Goal: Information Seeking & Learning: Learn about a topic

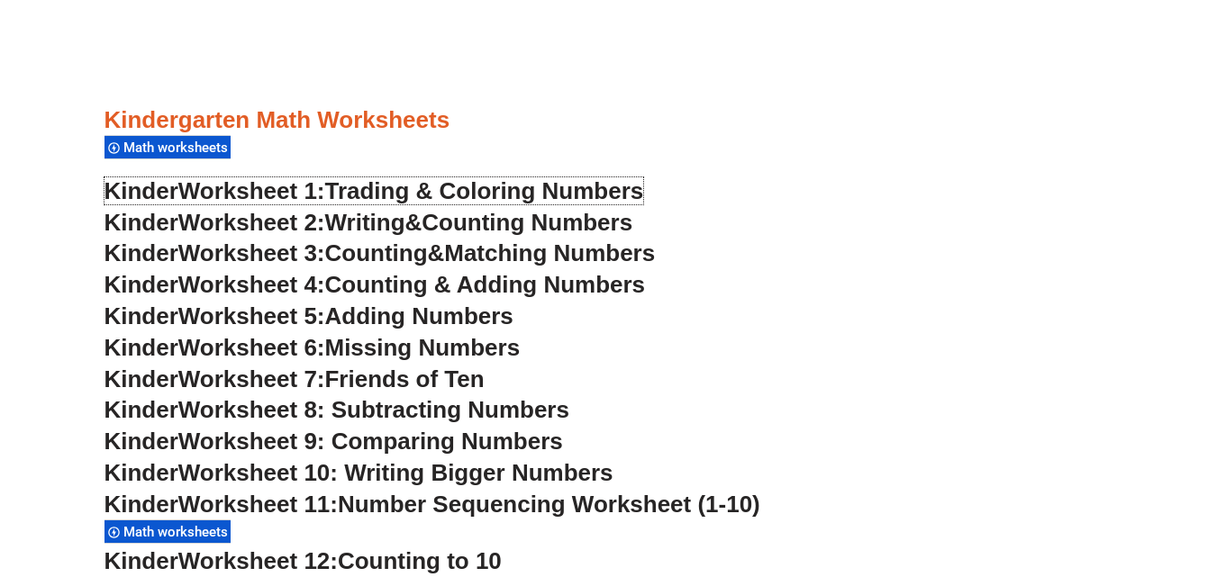
scroll to position [714, 0]
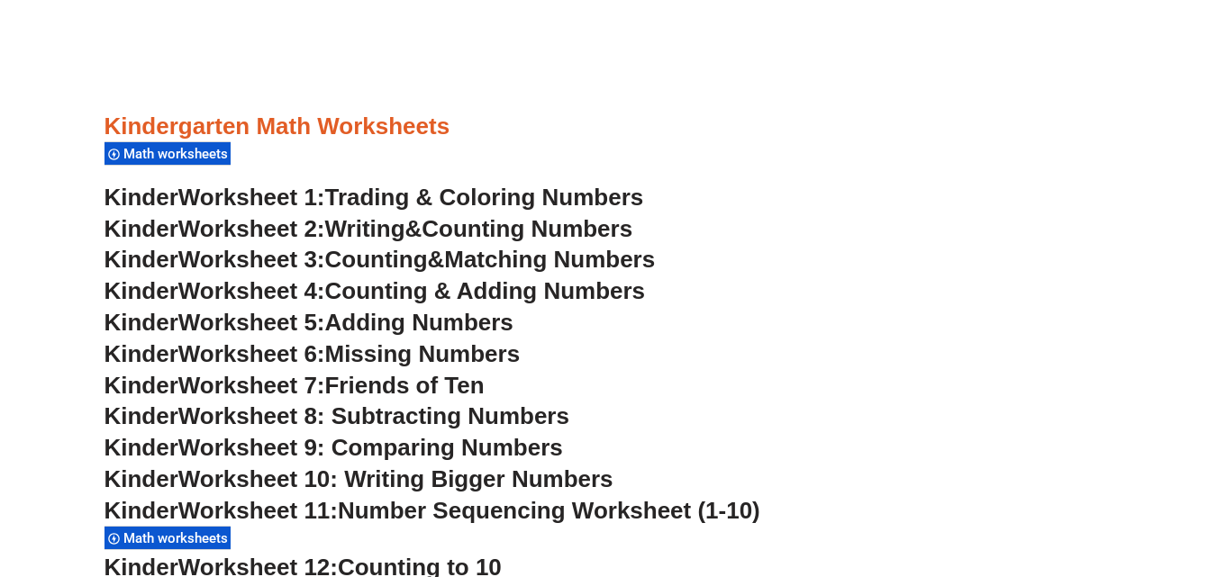
click at [565, 201] on span "Trading & Coloring Numbers" at bounding box center [484, 197] width 319 height 27
click at [474, 221] on span "Counting Numbers" at bounding box center [527, 228] width 211 height 27
click at [415, 251] on span "Counting" at bounding box center [376, 259] width 103 height 27
click at [527, 292] on span "Counting & Adding Numbers" at bounding box center [485, 290] width 321 height 27
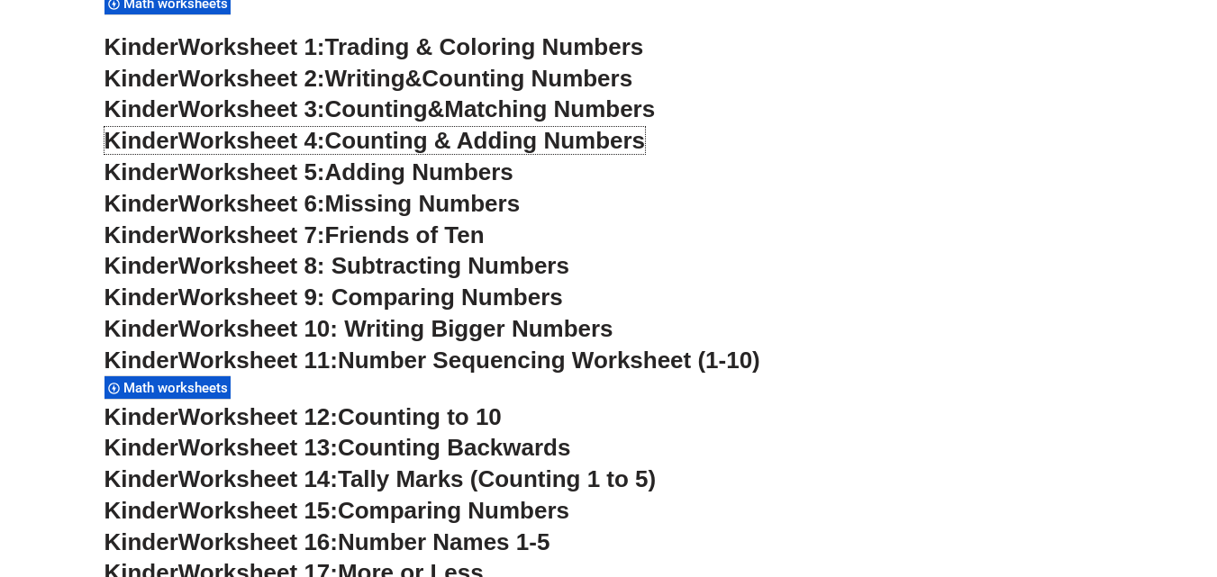
scroll to position [895, 0]
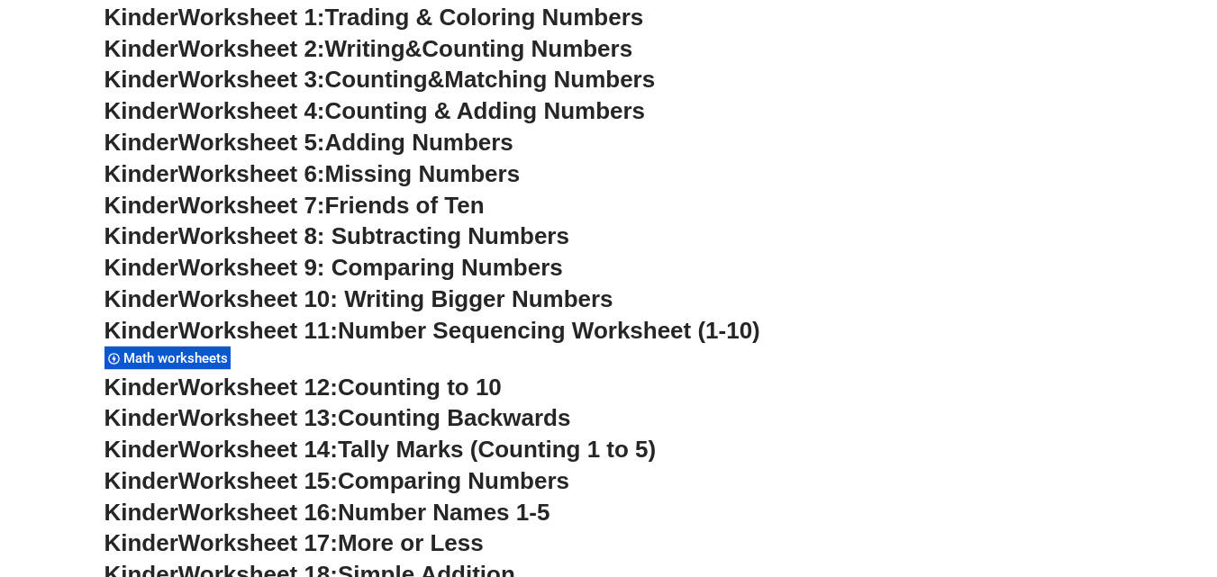
click at [434, 302] on span "Worksheet 10: Writing Bigger Numbers" at bounding box center [395, 299] width 435 height 27
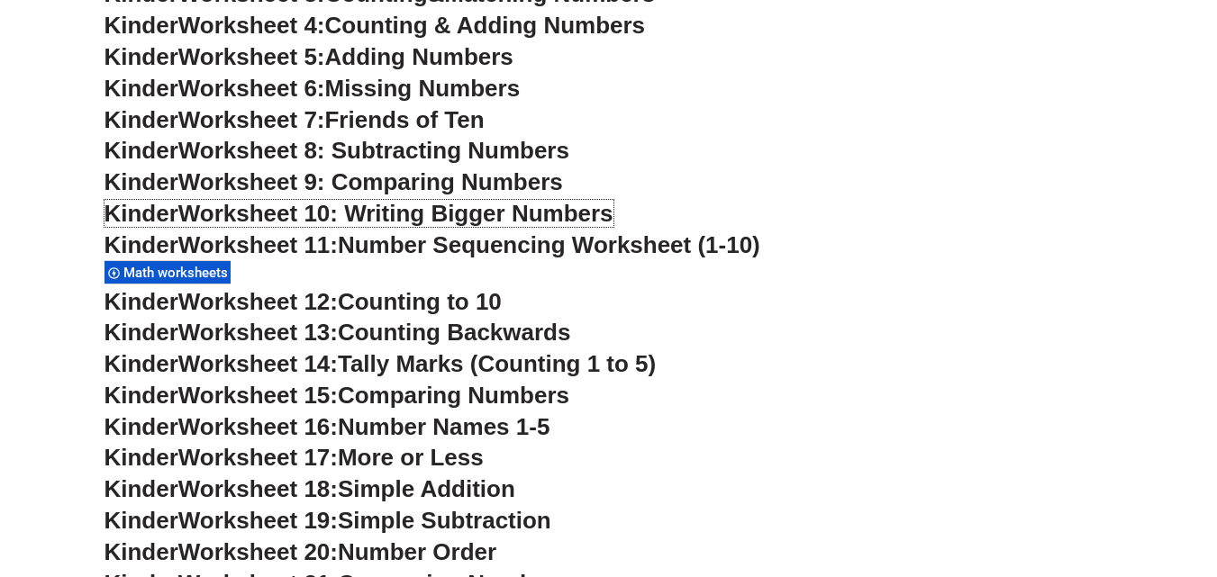
scroll to position [985, 0]
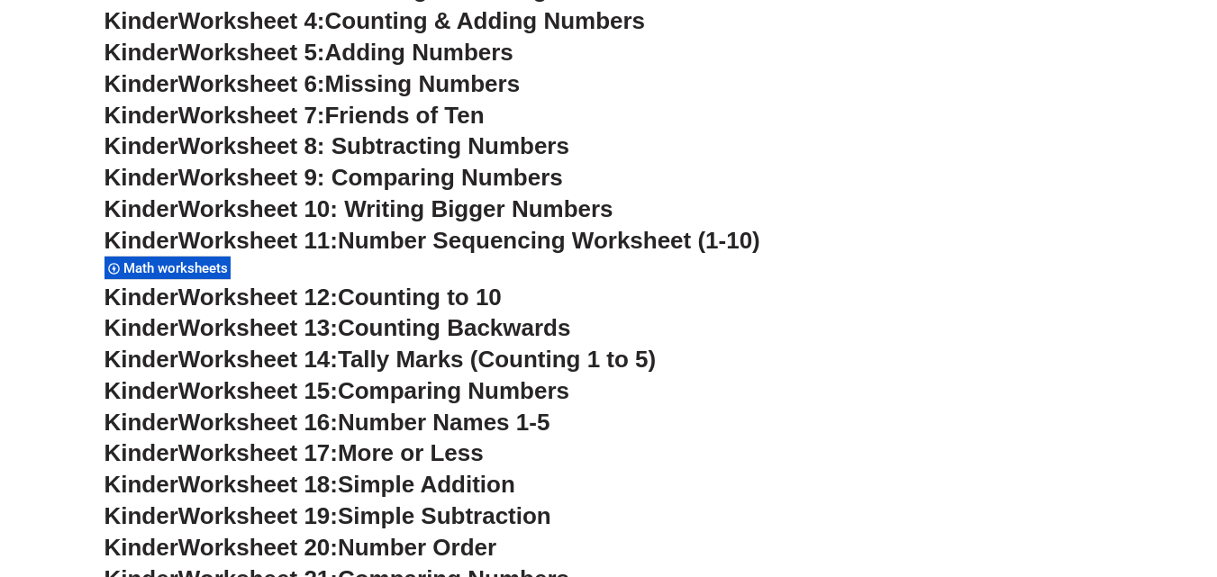
click at [394, 249] on span "Number Sequencing Worksheet (1-10)" at bounding box center [549, 240] width 423 height 27
click at [284, 245] on span "Worksheet 11:" at bounding box center [257, 240] width 159 height 27
click at [466, 237] on span "Number Sequencing Worksheet (1-10)" at bounding box center [549, 240] width 423 height 27
click at [641, 249] on span "Number Sequencing Worksheet (1-10)" at bounding box center [549, 240] width 423 height 27
click at [502, 297] on span "Counting to 10" at bounding box center [420, 297] width 164 height 27
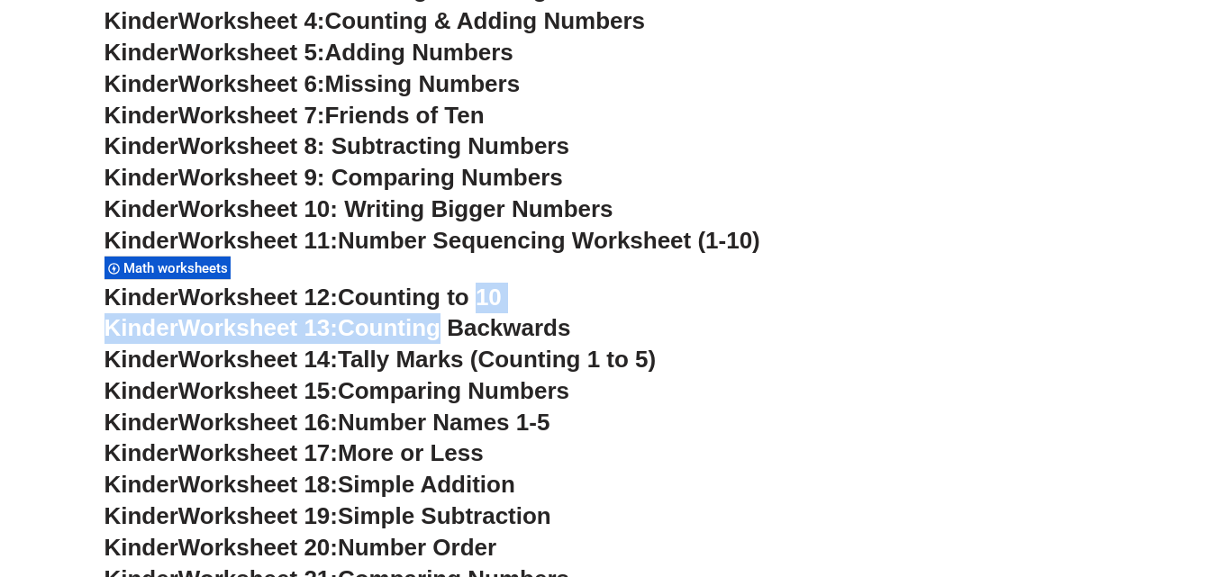
drag, startPoint x: 506, startPoint y: 297, endPoint x: 405, endPoint y: 314, distance: 102.3
click at [405, 314] on span "Counting Backwards" at bounding box center [454, 327] width 232 height 27
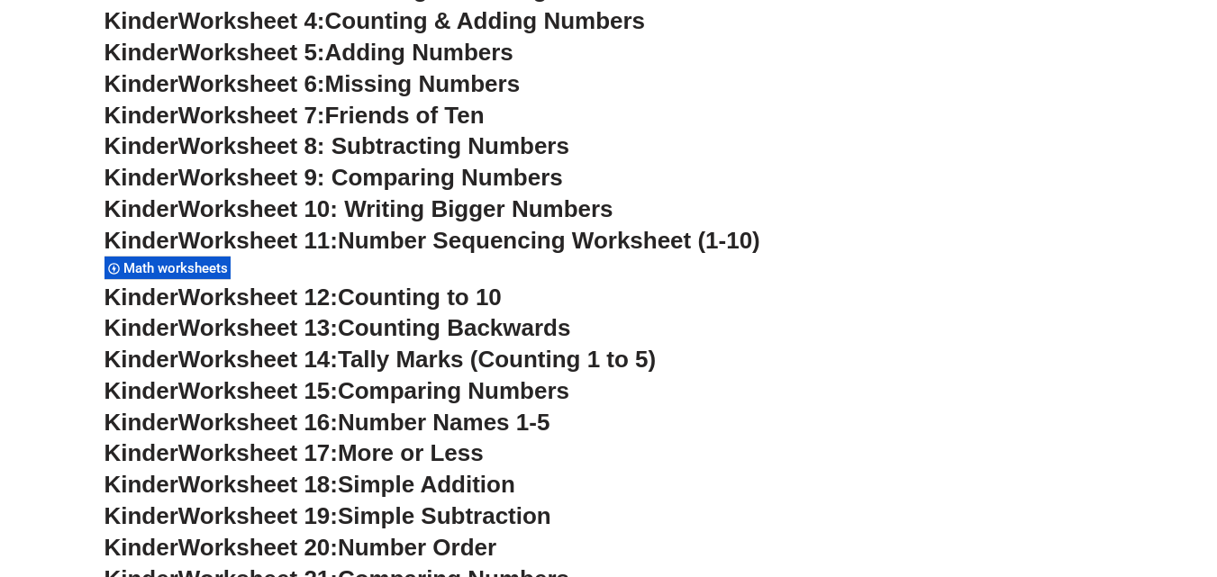
click at [603, 271] on div "Kinder Worksheet 11: Number Sequencing Worksheet (1-10) Math worksheets" at bounding box center [609, 254] width 1009 height 56
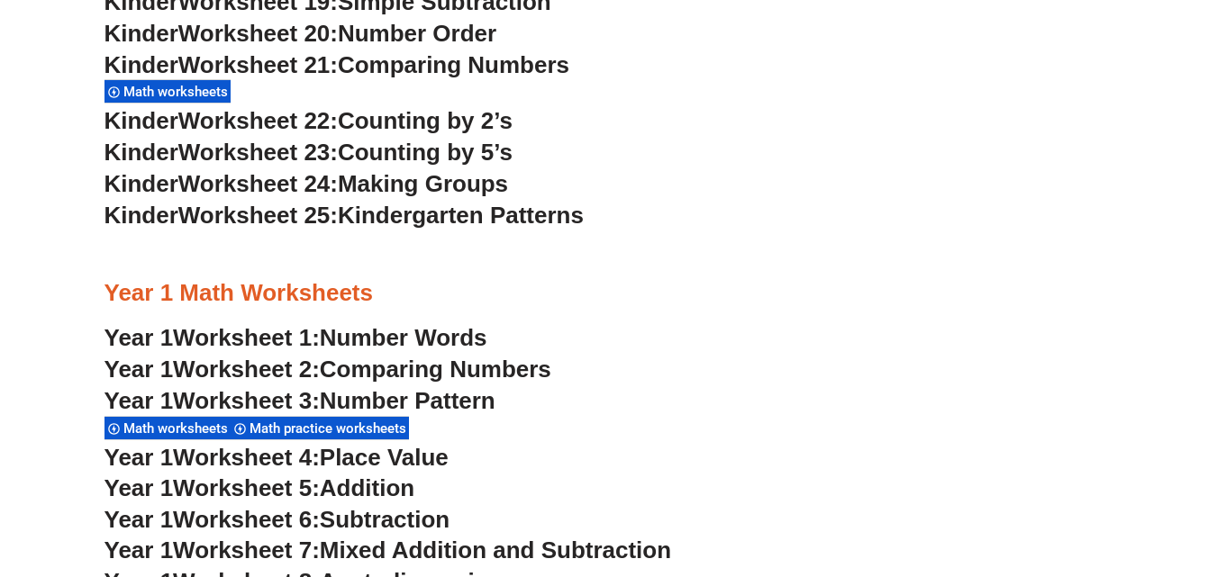
scroll to position [1525, 0]
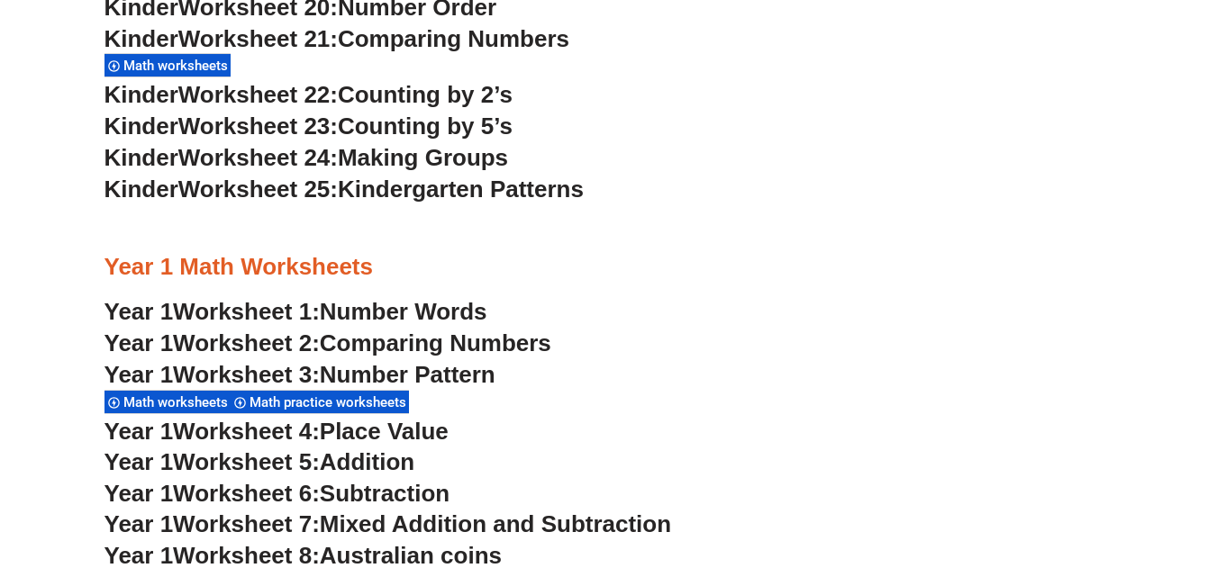
click at [374, 374] on span "Number Pattern" at bounding box center [408, 374] width 176 height 27
click at [405, 304] on span "Number Words" at bounding box center [404, 311] width 168 height 27
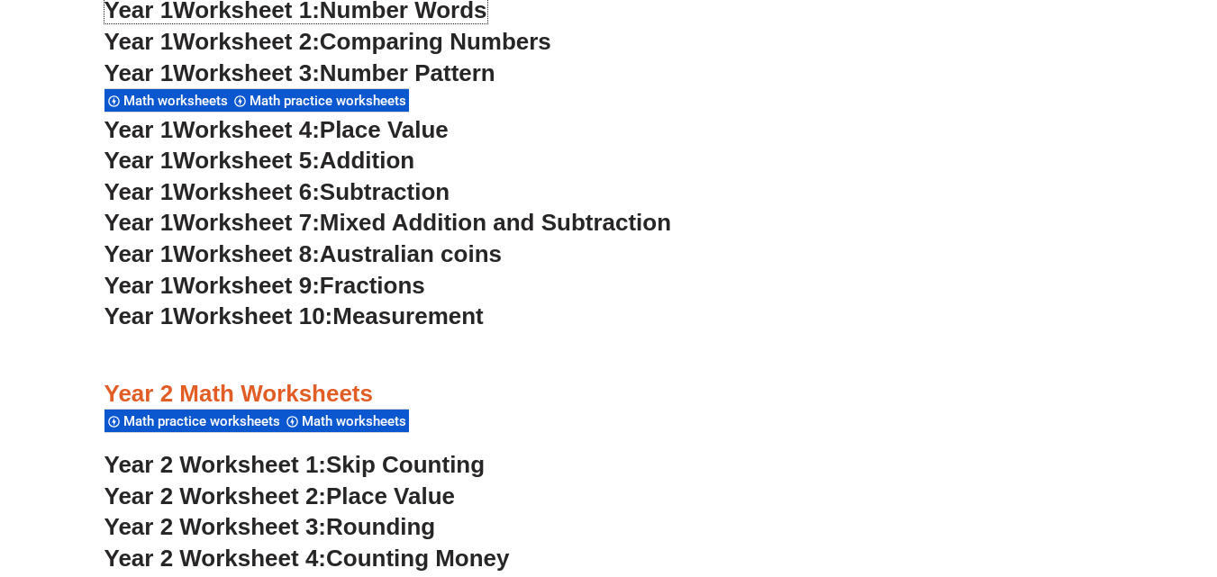
scroll to position [1976, 0]
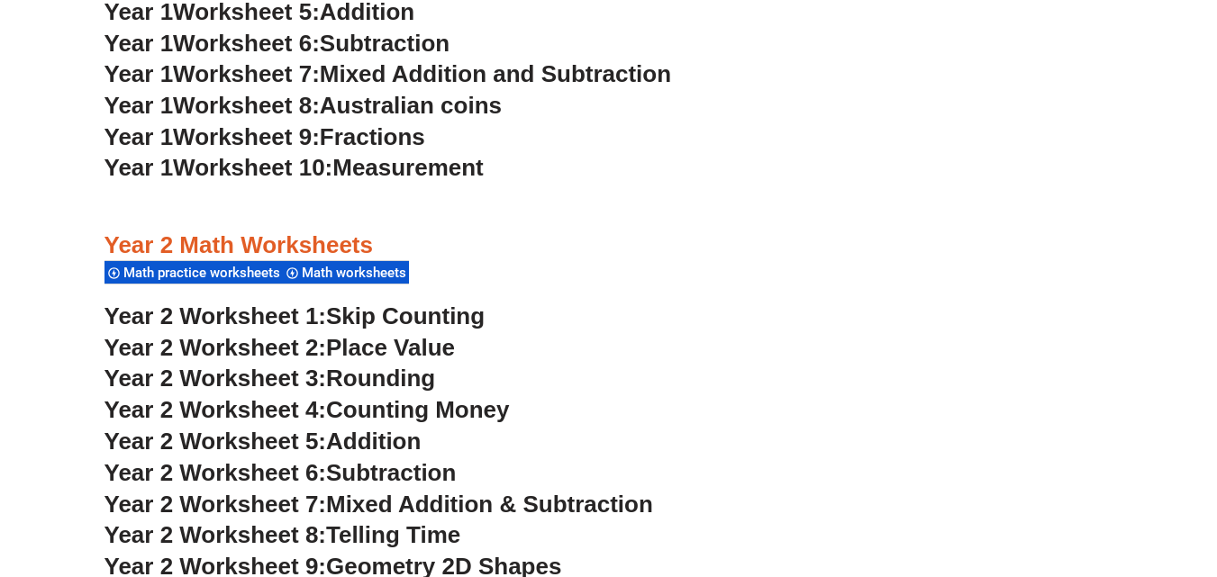
click at [427, 343] on span "Place Value" at bounding box center [390, 347] width 129 height 27
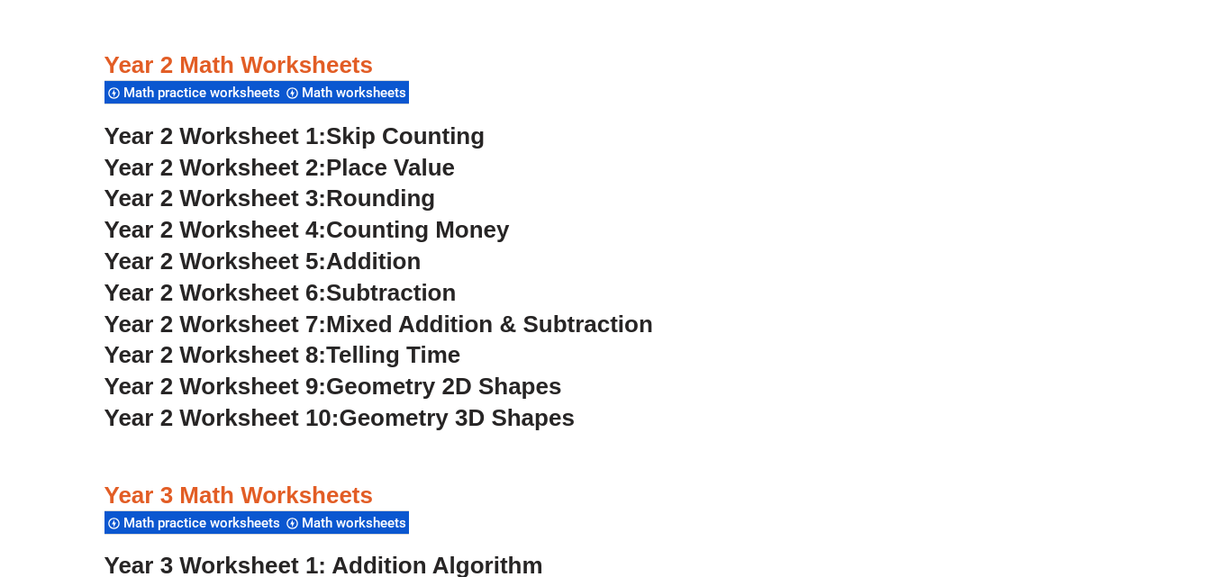
click at [439, 381] on span "Geometry 2D Shapes" at bounding box center [443, 386] width 235 height 27
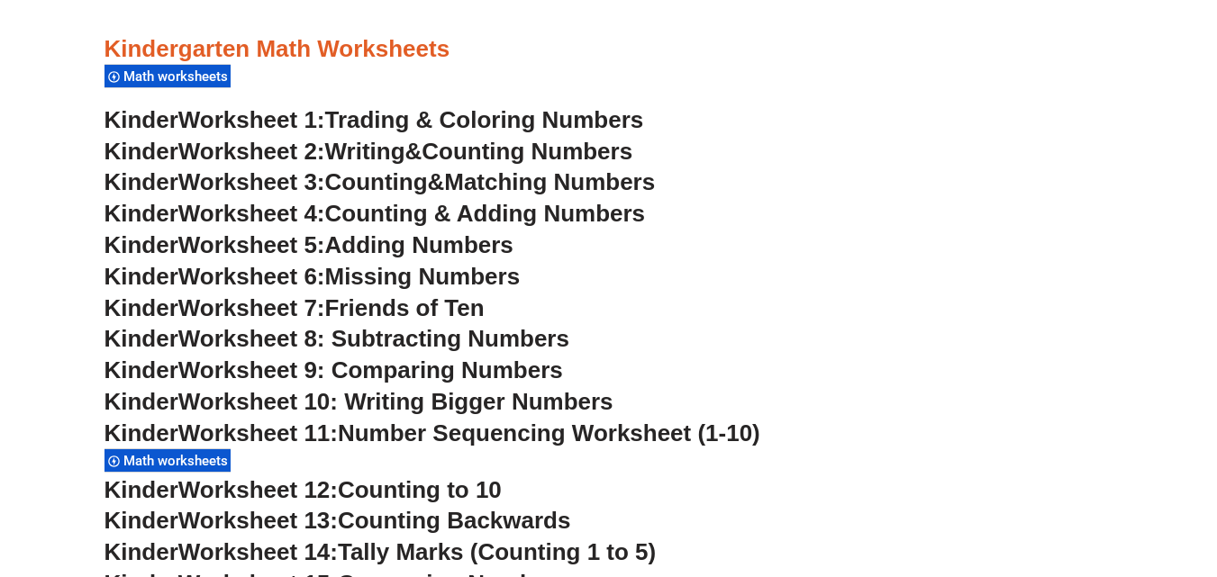
scroll to position [804, 0]
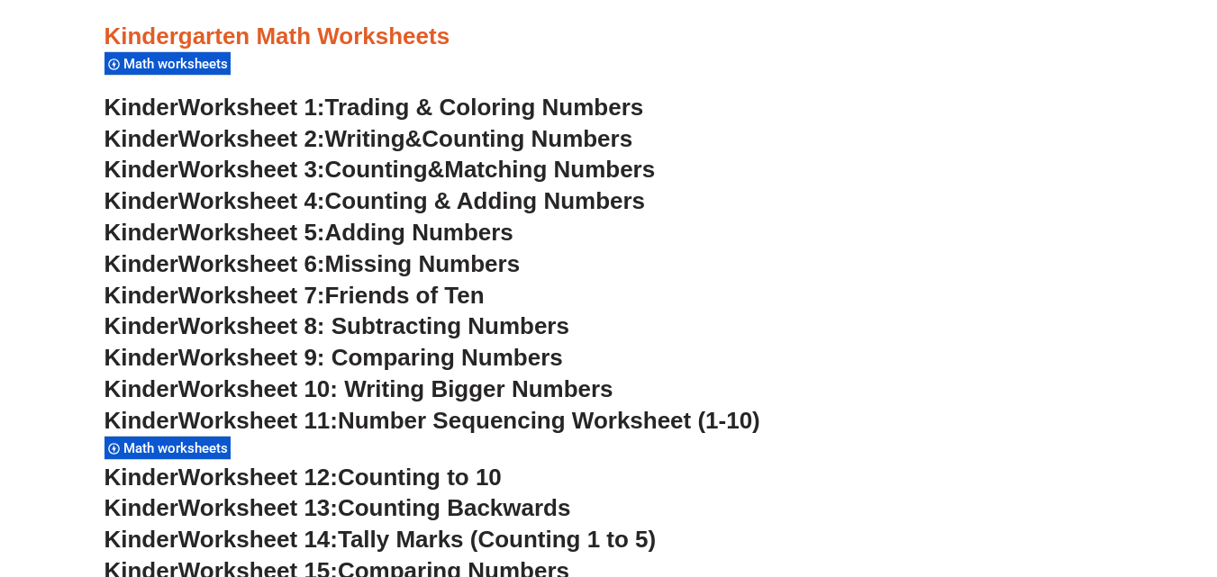
click at [457, 422] on span "Number Sequencing Worksheet (1-10)" at bounding box center [549, 420] width 423 height 27
click at [321, 420] on span "Worksheet 11:" at bounding box center [257, 420] width 159 height 27
drag, startPoint x: 422, startPoint y: 417, endPoint x: 448, endPoint y: 416, distance: 26.1
click at [423, 417] on span "Number Sequencing Worksheet (1-10)" at bounding box center [549, 420] width 423 height 27
click at [481, 416] on span "Number Sequencing Worksheet (1-10)" at bounding box center [549, 420] width 423 height 27
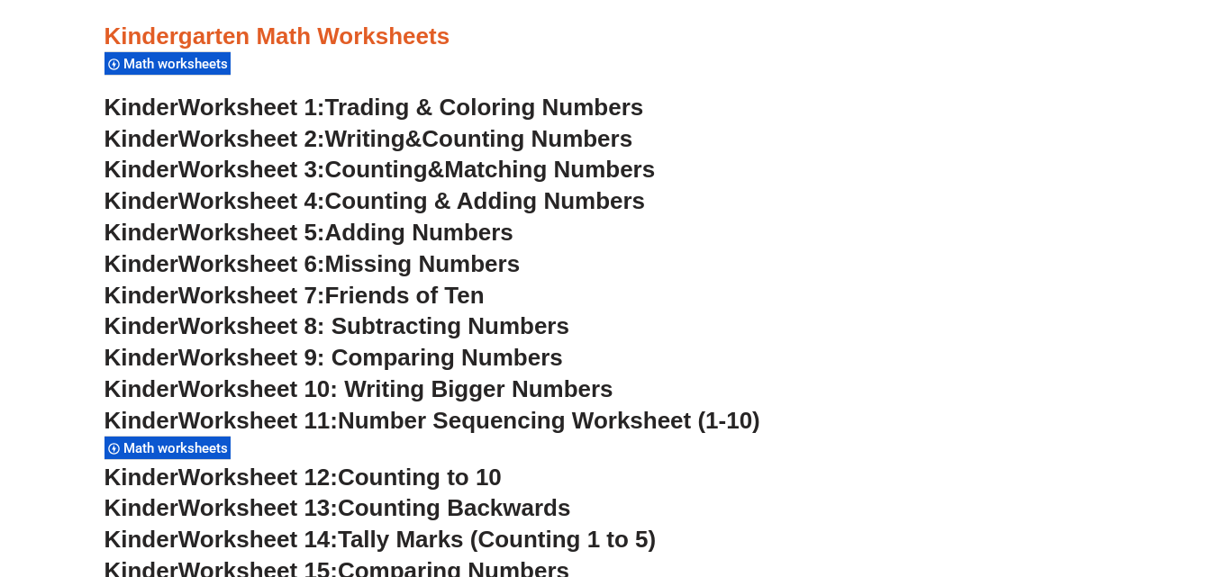
click at [532, 428] on span "Number Sequencing Worksheet (1-10)" at bounding box center [549, 420] width 423 height 27
click at [552, 423] on span "Number Sequencing Worksheet (1-10)" at bounding box center [549, 420] width 423 height 27
click at [494, 358] on span "Worksheet 9: Comparing Numbers" at bounding box center [370, 357] width 385 height 27
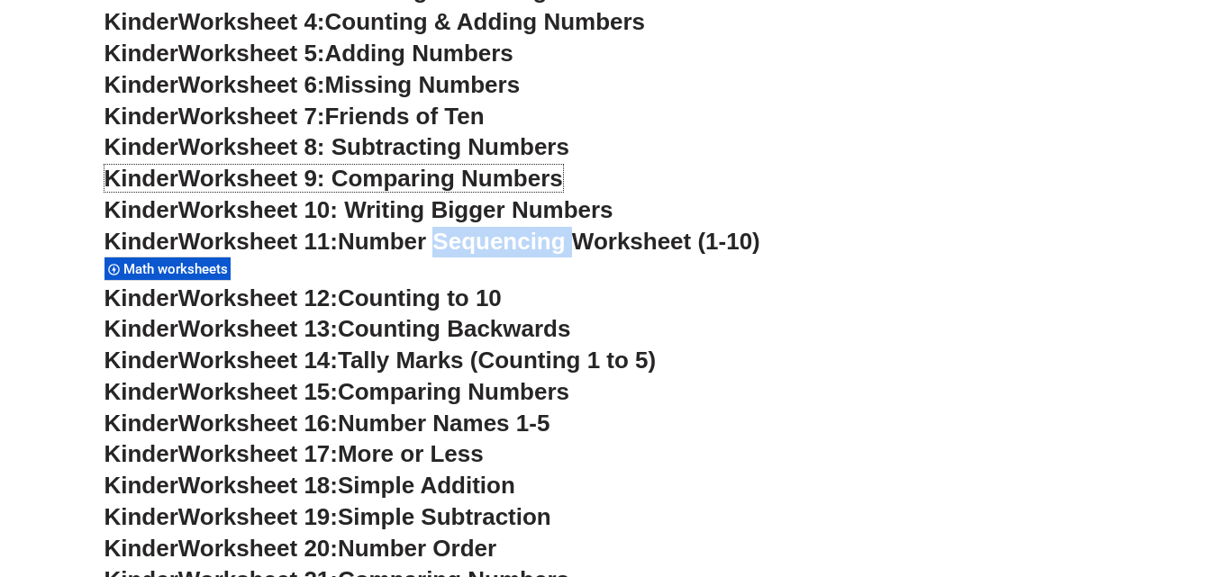
scroll to position [985, 0]
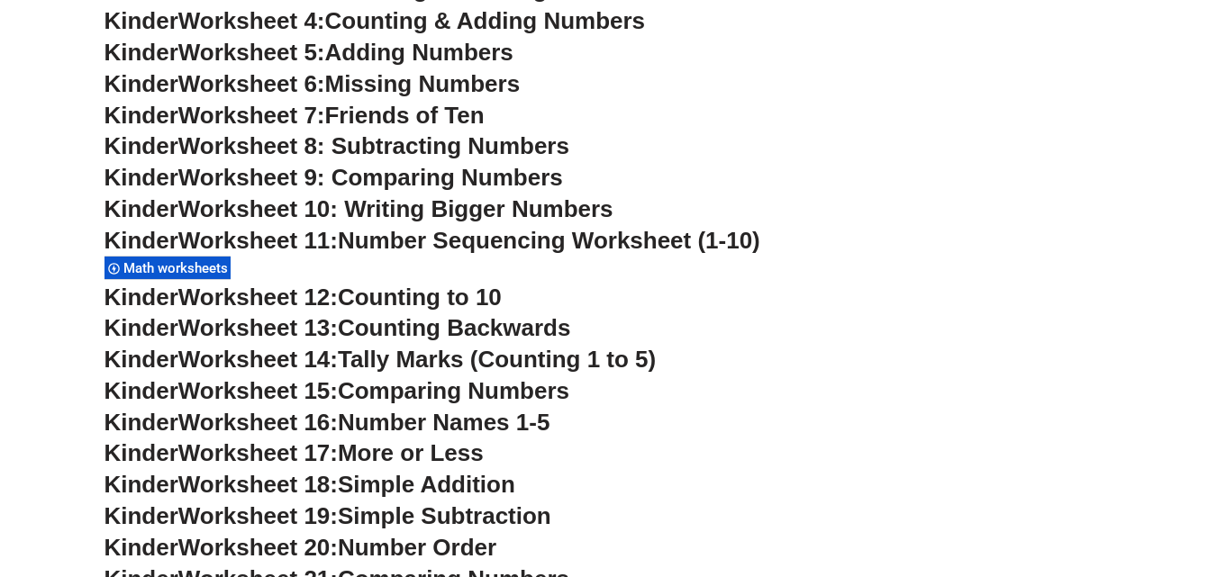
click at [473, 300] on span "Counting to 10" at bounding box center [420, 297] width 164 height 27
click at [168, 274] on span "Math worksheets" at bounding box center [178, 268] width 110 height 16
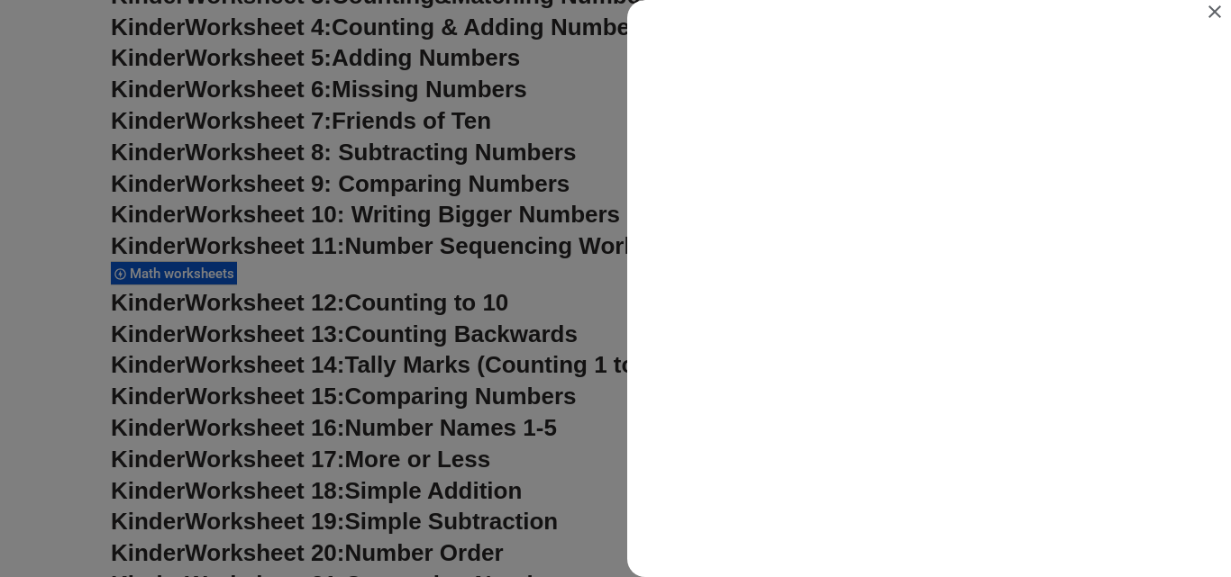
scroll to position [0, 0]
